Goal: Task Accomplishment & Management: Manage account settings

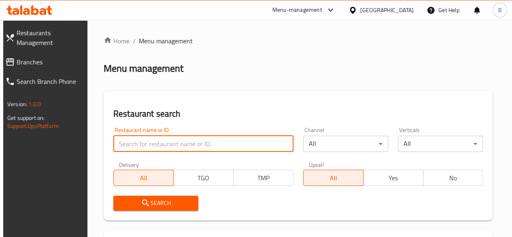
click at [165, 144] on input "search" at bounding box center [203, 144] width 180 height 16
type input "respresso"
click button "Search" at bounding box center [155, 202] width 85 height 15
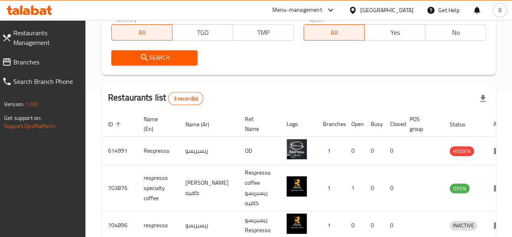
scroll to position [146, 0]
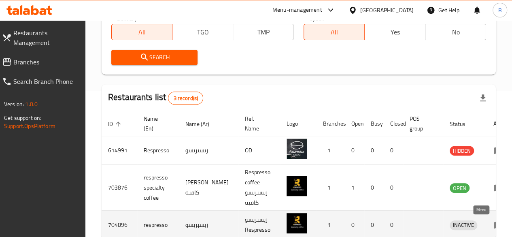
click at [493, 225] on icon "enhanced table" at bounding box center [498, 225] width 10 height 10
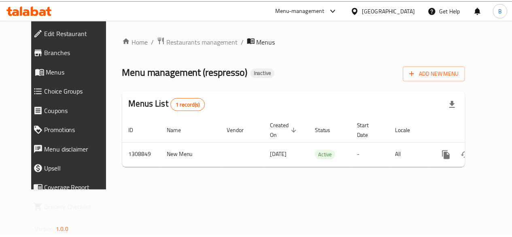
scroll to position [0, 3]
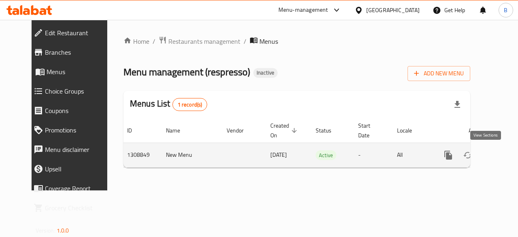
click at [502, 155] on icon "enhanced table" at bounding box center [507, 155] width 10 height 10
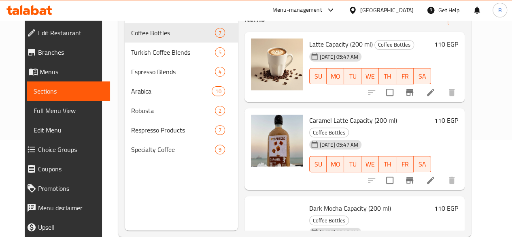
scroll to position [113, 0]
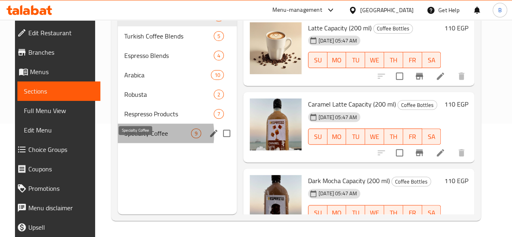
click at [129, 138] on span "Specialty Coffee" at bounding box center [157, 133] width 67 height 10
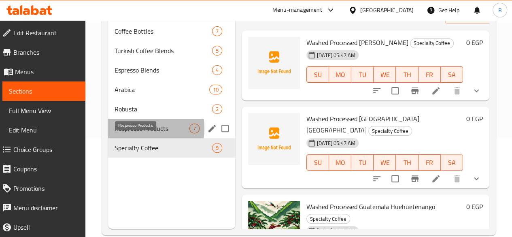
click at [137, 133] on span "Respresso Products" at bounding box center [152, 128] width 75 height 10
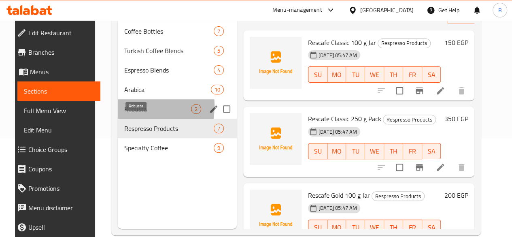
click at [125, 114] on span "Robusta" at bounding box center [157, 109] width 67 height 10
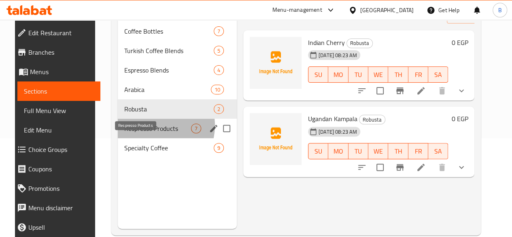
click at [149, 133] on span "Respresso Products" at bounding box center [157, 128] width 67 height 10
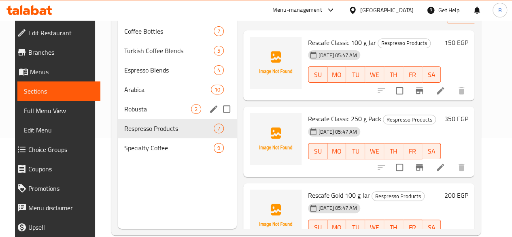
click at [134, 119] on div "Robusta 2" at bounding box center [177, 108] width 119 height 19
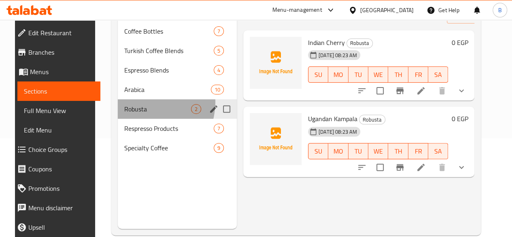
click at [132, 114] on div "Robusta 2" at bounding box center [177, 108] width 119 height 19
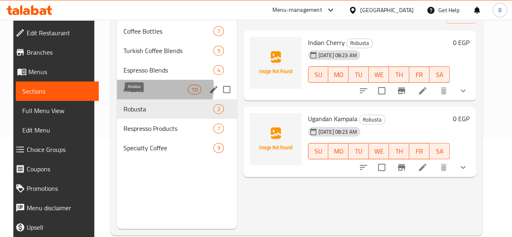
click at [143, 94] on span "Arabica" at bounding box center [155, 90] width 64 height 10
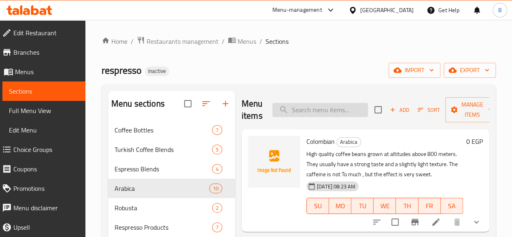
click at [290, 106] on input "search" at bounding box center [320, 110] width 96 height 14
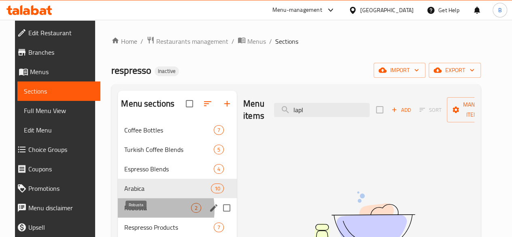
click at [131, 212] on span "Robusta" at bounding box center [157, 208] width 67 height 10
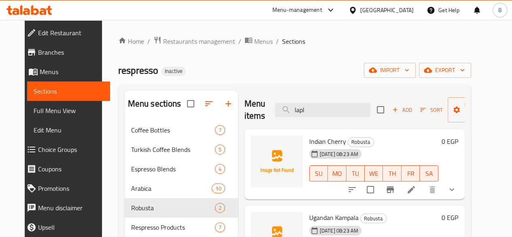
scroll to position [41, 0]
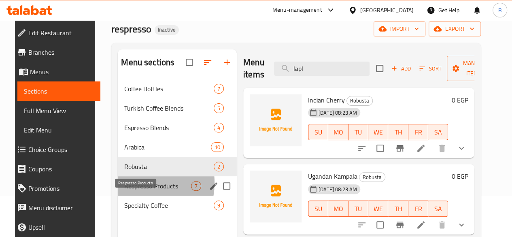
click at [125, 191] on span "Respresso Products" at bounding box center [157, 186] width 67 height 10
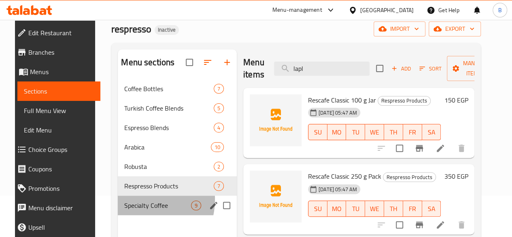
click at [125, 211] on div "Specialty Coffee 9" at bounding box center [177, 204] width 119 height 19
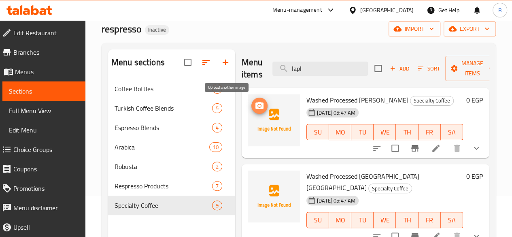
click at [255, 108] on icon "upload picture" at bounding box center [259, 105] width 8 height 7
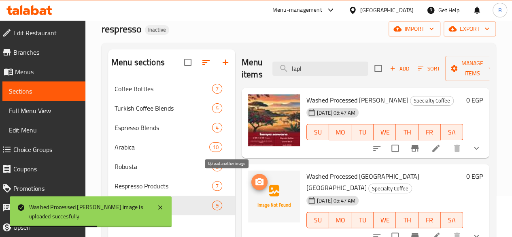
click at [255, 186] on icon "upload picture" at bounding box center [260, 182] width 10 height 10
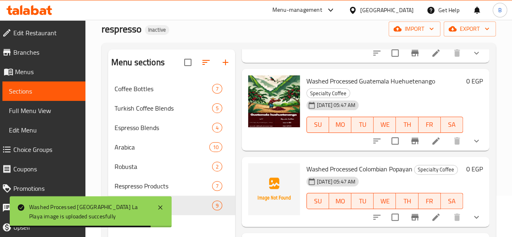
scroll to position [189, 0]
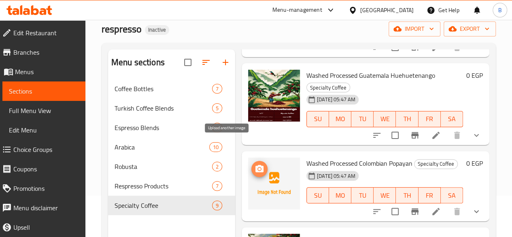
click at [251, 164] on span "upload picture" at bounding box center [259, 169] width 16 height 10
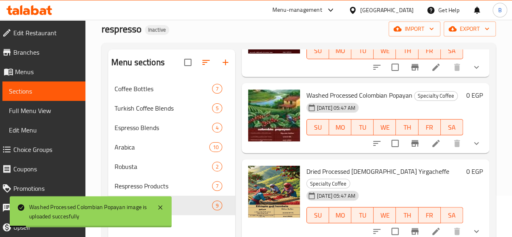
scroll to position [268, 0]
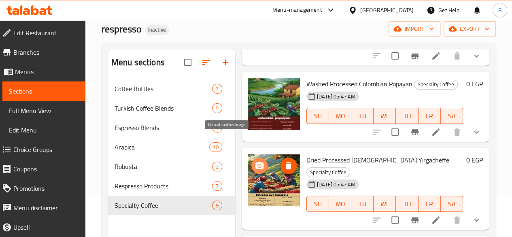
click at [255, 161] on icon "upload picture" at bounding box center [259, 164] width 8 height 7
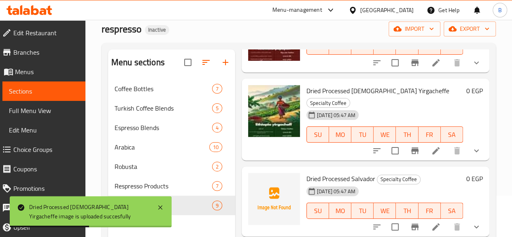
scroll to position [340, 0]
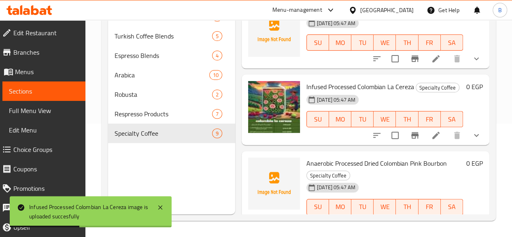
scroll to position [448, 0]
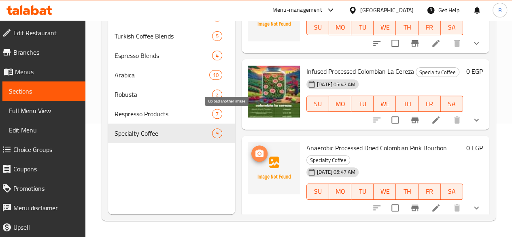
click at [255, 149] on icon "upload picture" at bounding box center [260, 154] width 10 height 10
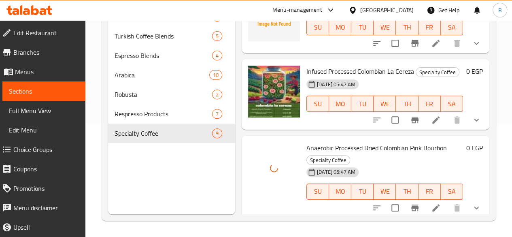
scroll to position [505, 0]
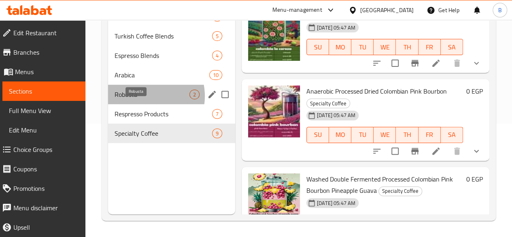
click at [142, 99] on span "Robusta" at bounding box center [152, 94] width 75 height 10
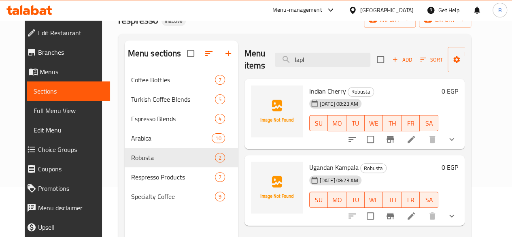
scroll to position [52, 0]
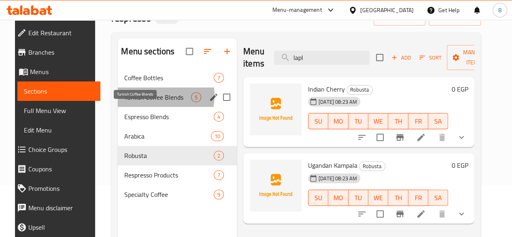
click at [144, 102] on span "Turkish Coffee Blends" at bounding box center [157, 97] width 67 height 10
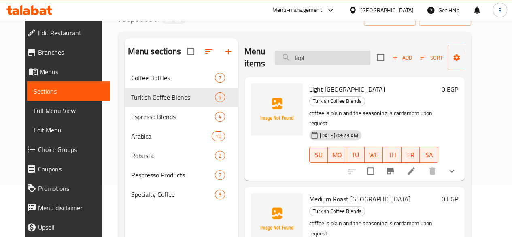
click at [309, 62] on input "lapl" at bounding box center [323, 58] width 96 height 14
type input "l"
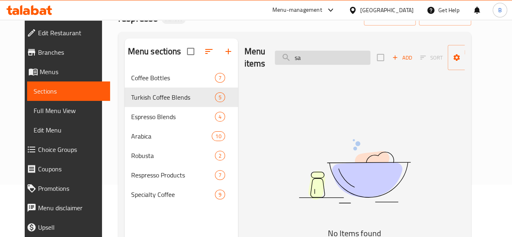
type input "s"
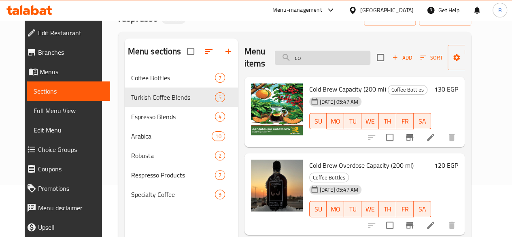
type input "c"
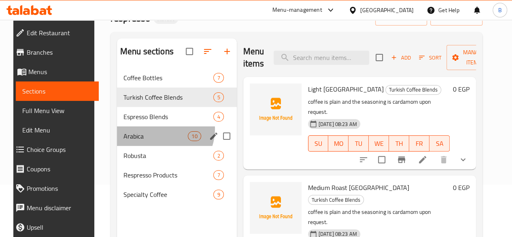
click at [150, 141] on div "Arabica 10" at bounding box center [177, 135] width 120 height 19
